Goal: Transaction & Acquisition: Purchase product/service

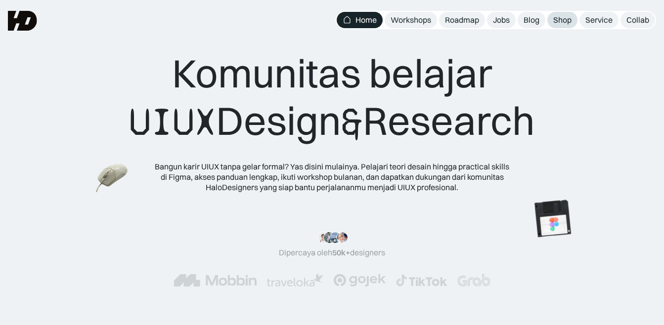
click at [556, 21] on div "Shop" at bounding box center [562, 20] width 18 height 10
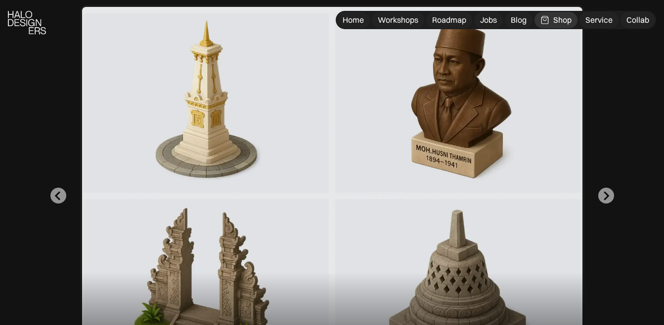
scroll to position [445, 0]
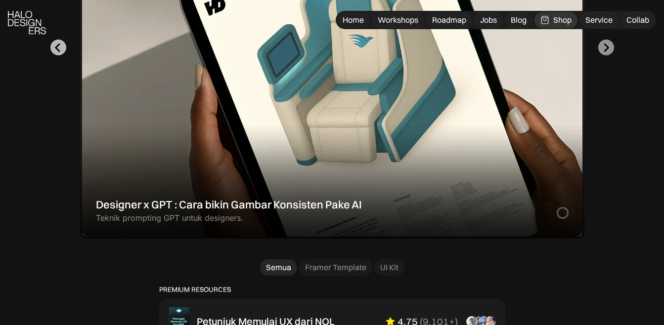
click at [60, 52] on icon "Go to last slide" at bounding box center [57, 47] width 9 height 9
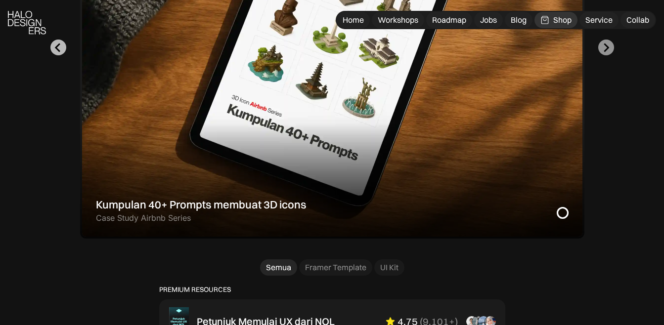
click at [60, 52] on icon "Previous slide" at bounding box center [57, 47] width 9 height 9
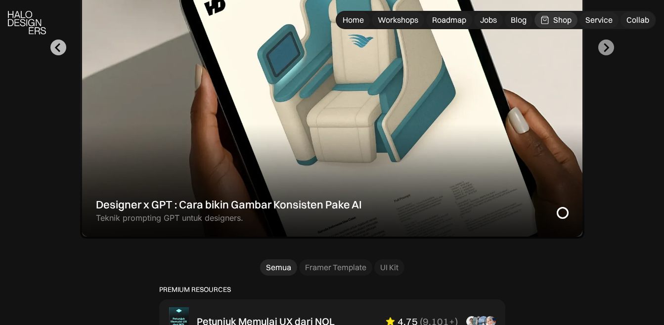
click at [60, 52] on icon "Go to last slide" at bounding box center [57, 47] width 9 height 9
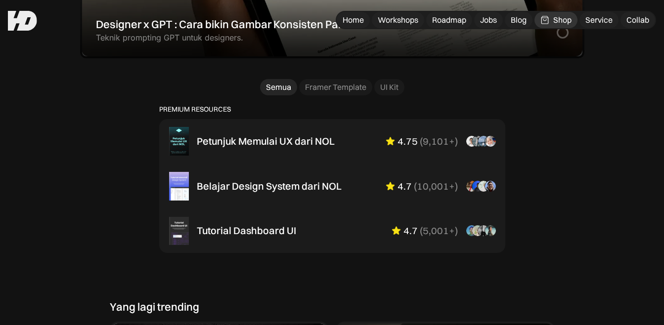
scroll to position [495, 0]
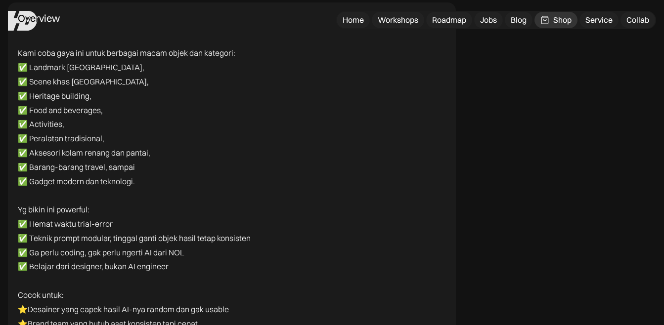
scroll to position [2621, 0]
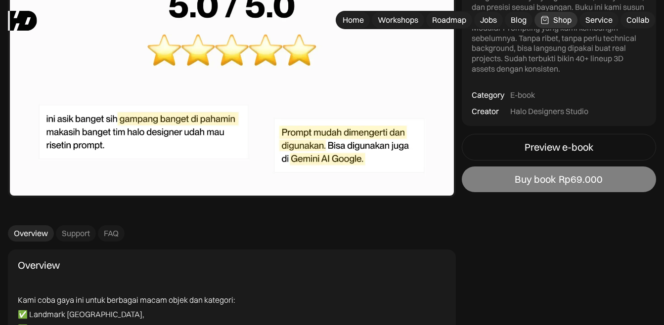
click at [531, 177] on div "Buy book" at bounding box center [535, 180] width 41 height 12
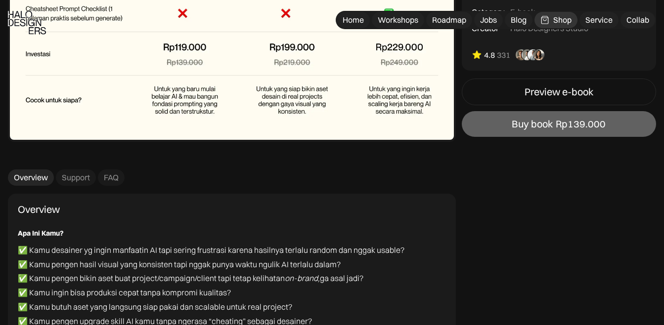
scroll to position [3710, 0]
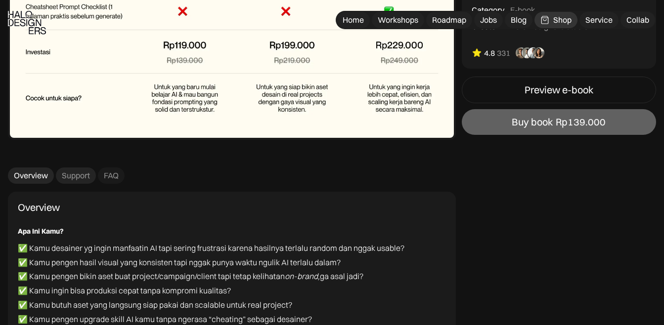
click at [69, 177] on div "Support" at bounding box center [76, 176] width 28 height 10
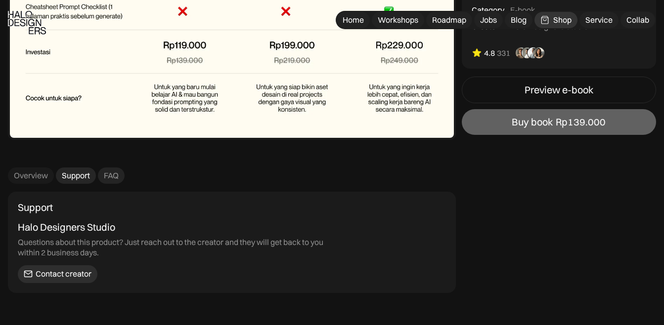
click at [115, 176] on div "FAQ" at bounding box center [111, 176] width 15 height 10
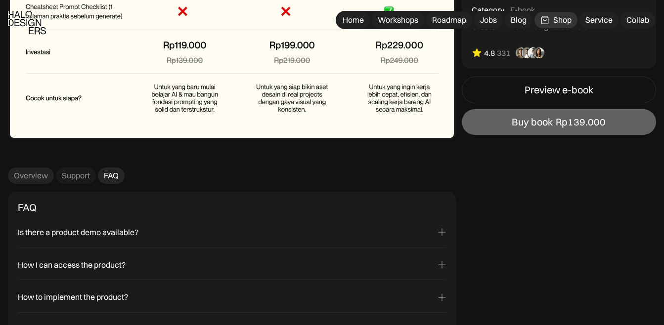
click at [36, 175] on div "Overview" at bounding box center [31, 176] width 34 height 10
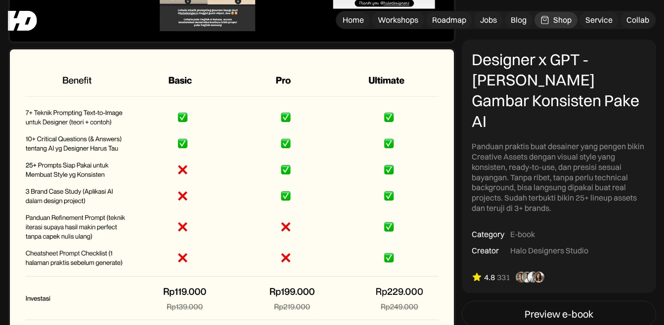
scroll to position [3462, 0]
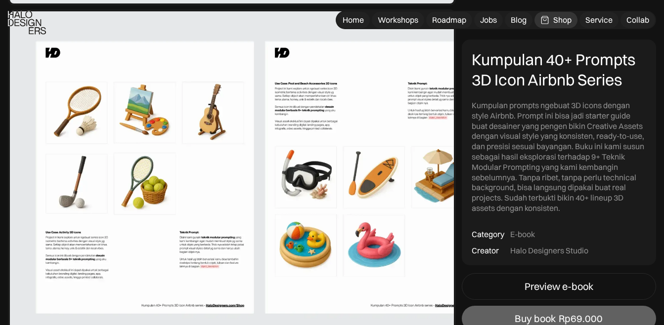
scroll to position [2176, 0]
